Goal: Check status: Check status

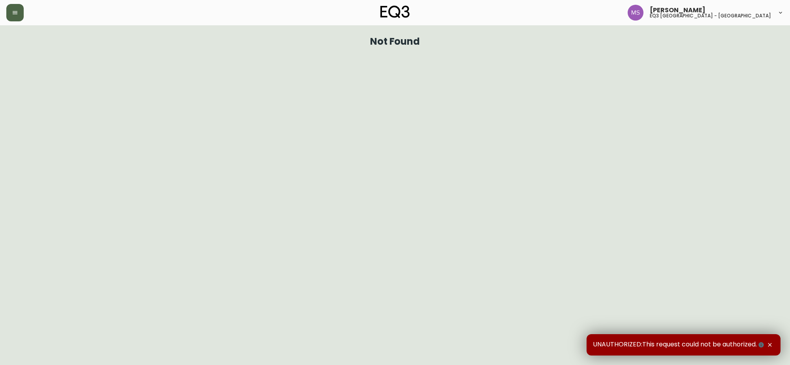
click at [22, 11] on button "button" at bounding box center [14, 12] width 17 height 17
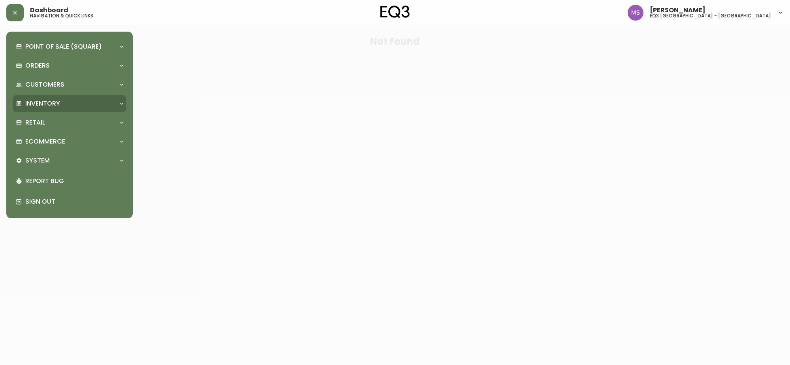
click at [38, 105] on p "Inventory" at bounding box center [42, 103] width 35 height 9
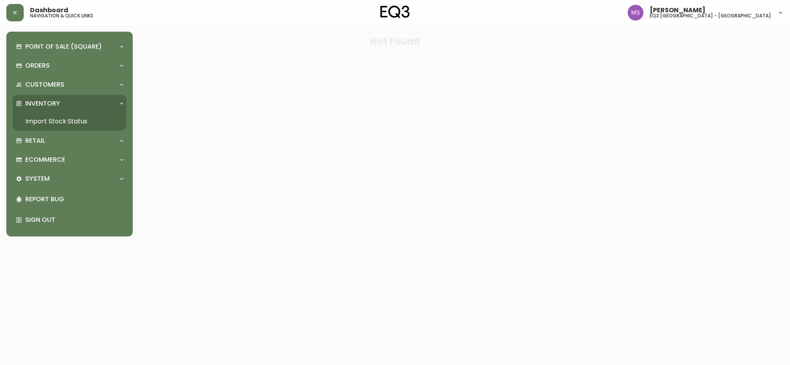
click at [52, 121] on link "Import Stock Status" at bounding box center [70, 121] width 114 height 18
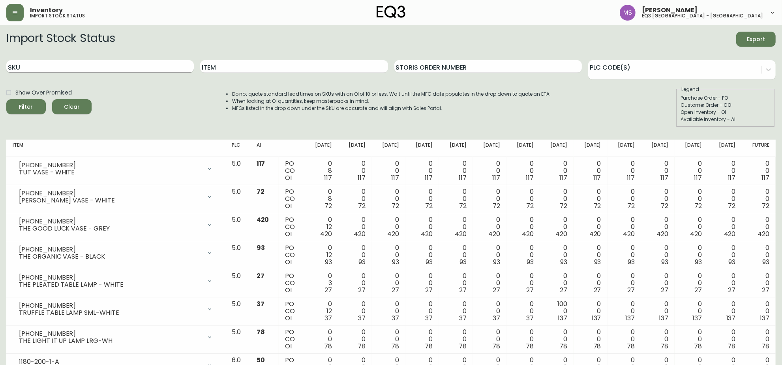
click at [33, 62] on input "SKU" at bounding box center [100, 66] width 188 height 13
paste input "[PHONE_NUMBER]"
type input "[PHONE_NUMBER]"
click at [6, 99] on button "Filter" at bounding box center [25, 106] width 39 height 15
